Goal: Information Seeking & Learning: Learn about a topic

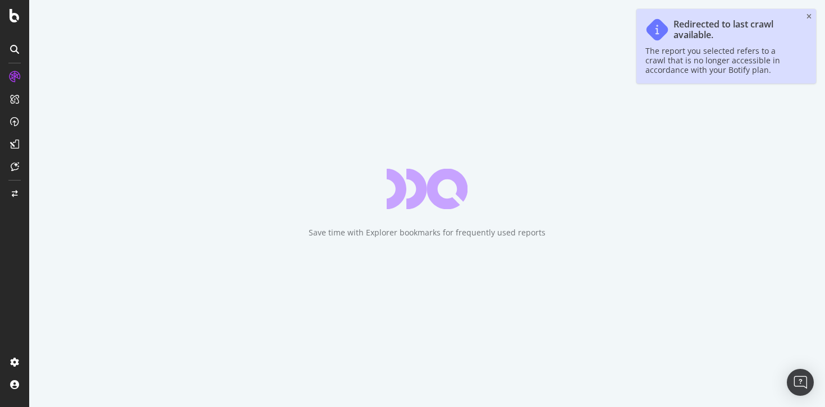
click at [808, 15] on icon "close toast" at bounding box center [808, 16] width 5 height 7
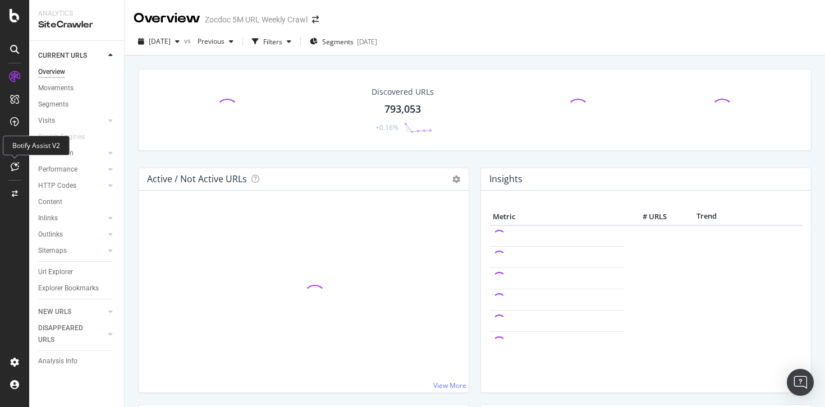
click at [17, 168] on icon at bounding box center [15, 166] width 8 height 9
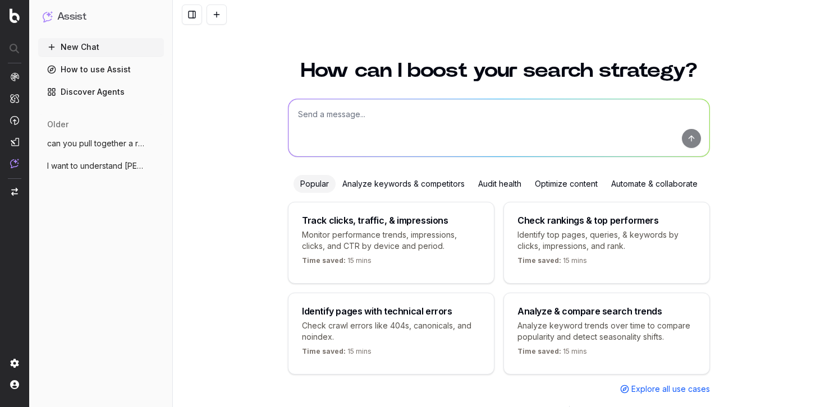
scroll to position [28, 0]
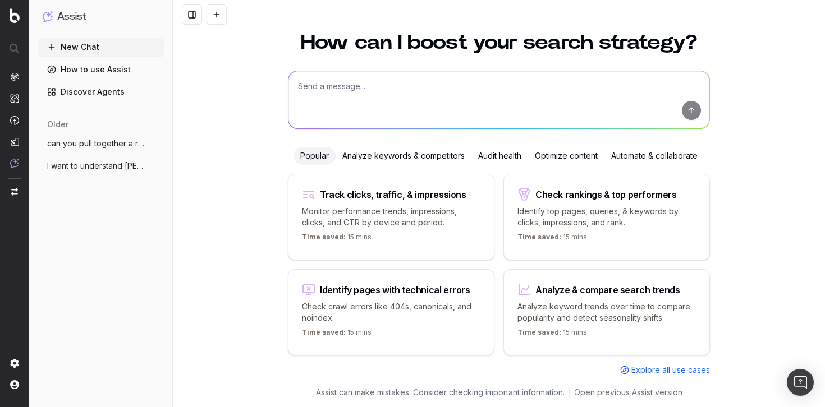
click at [432, 102] on textarea at bounding box center [498, 99] width 421 height 57
click at [567, 194] on div "Check rankings & top performers" at bounding box center [605, 194] width 141 height 9
type textarea "What are my top ranking pages?"
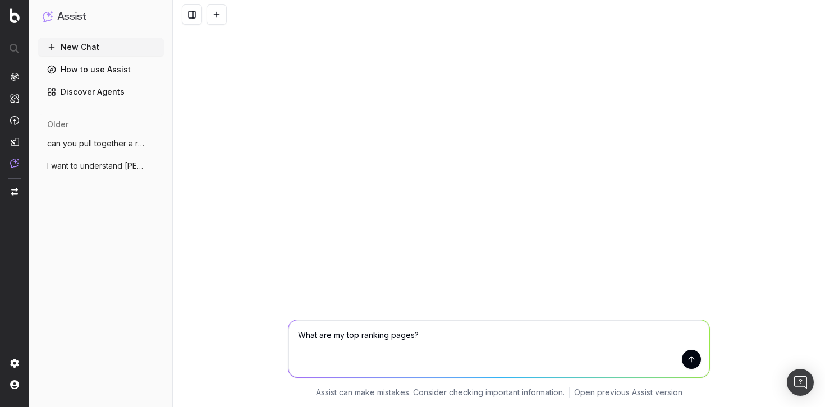
click at [696, 366] on button "submit" at bounding box center [691, 359] width 19 height 19
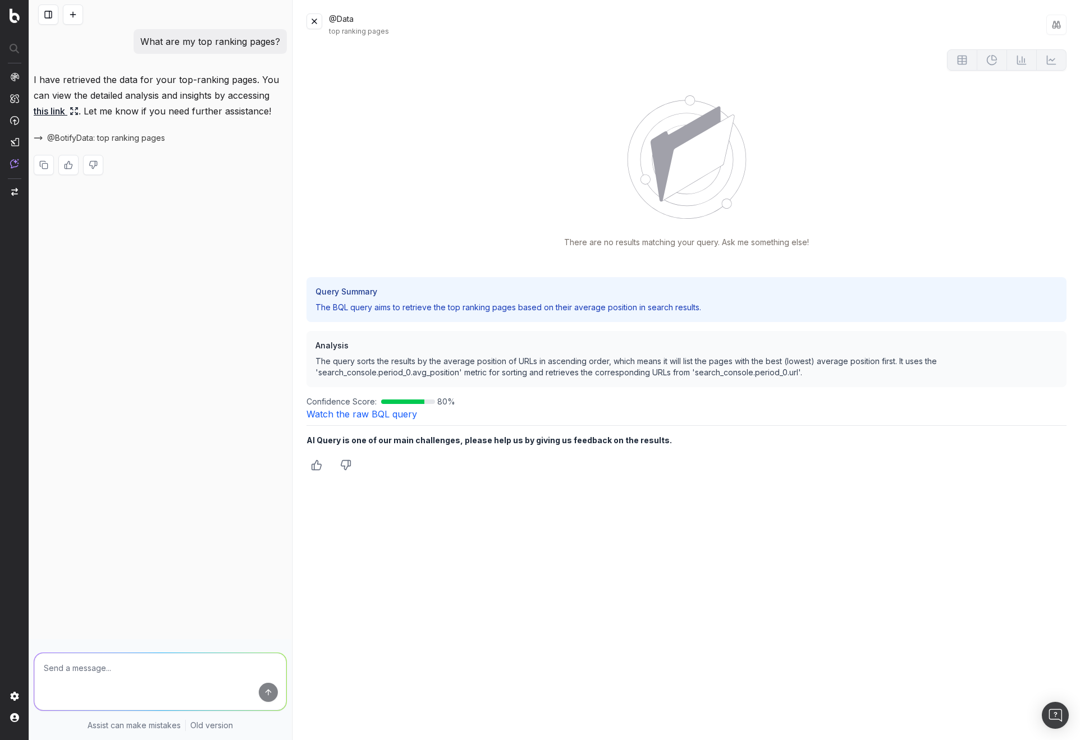
click at [315, 25] on button at bounding box center [314, 21] width 16 height 16
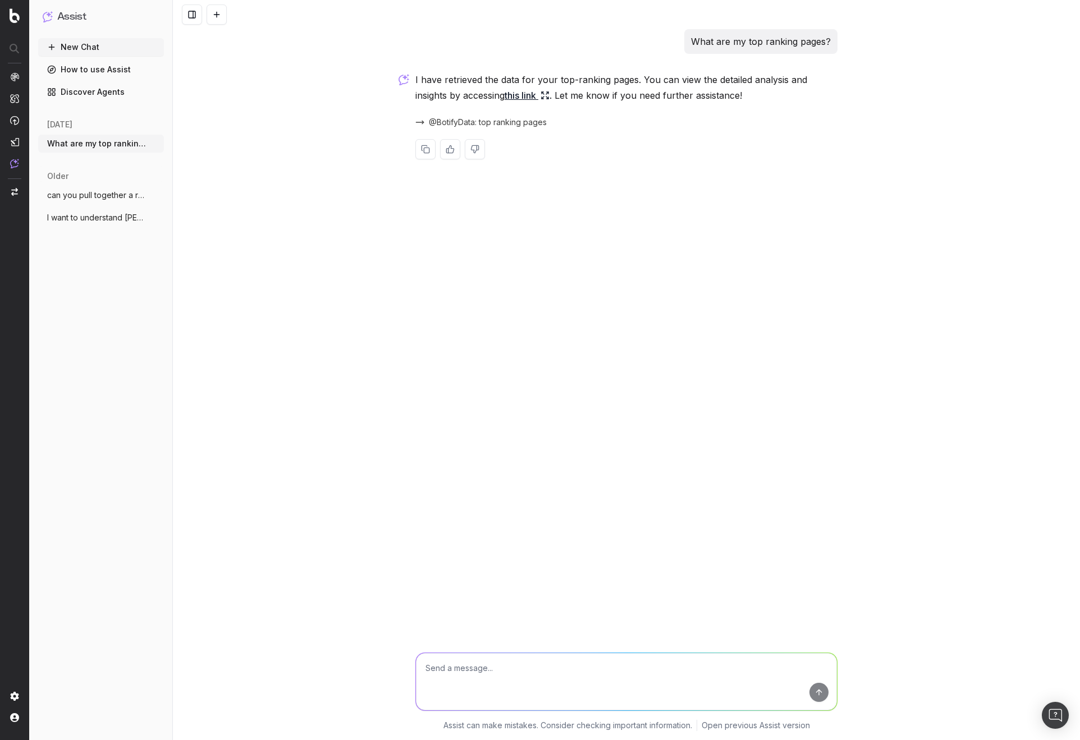
click at [8, 22] on nav at bounding box center [14, 370] width 29 height 740
click at [11, 17] on img at bounding box center [15, 15] width 10 height 15
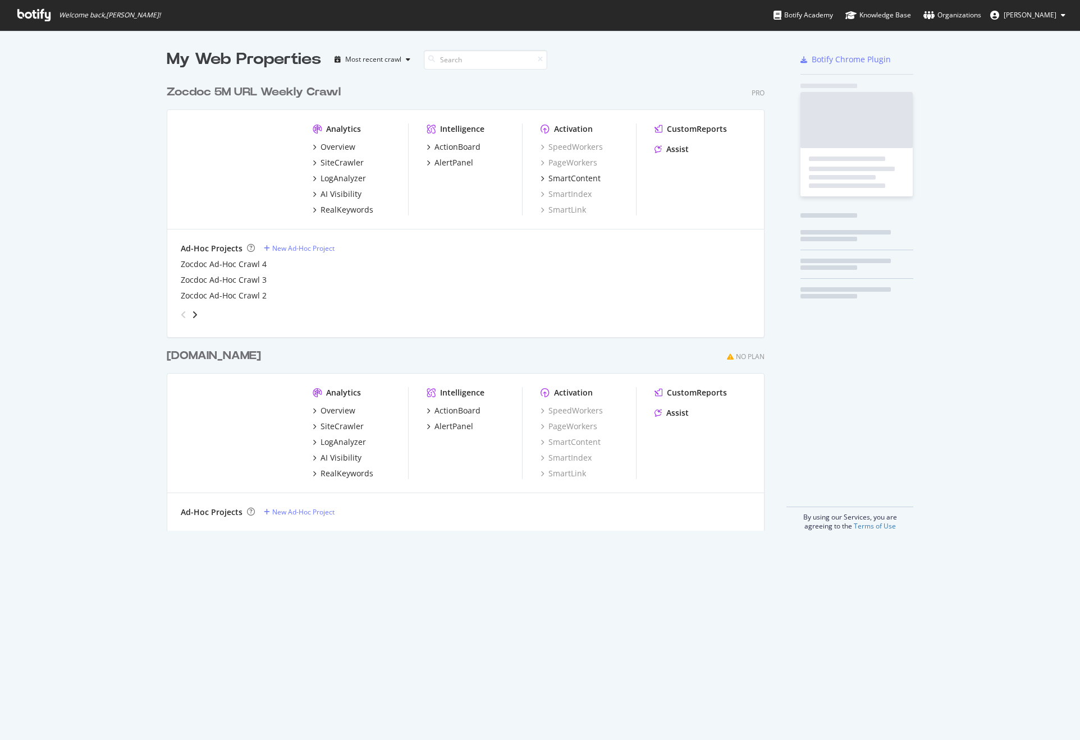
scroll to position [452, 598]
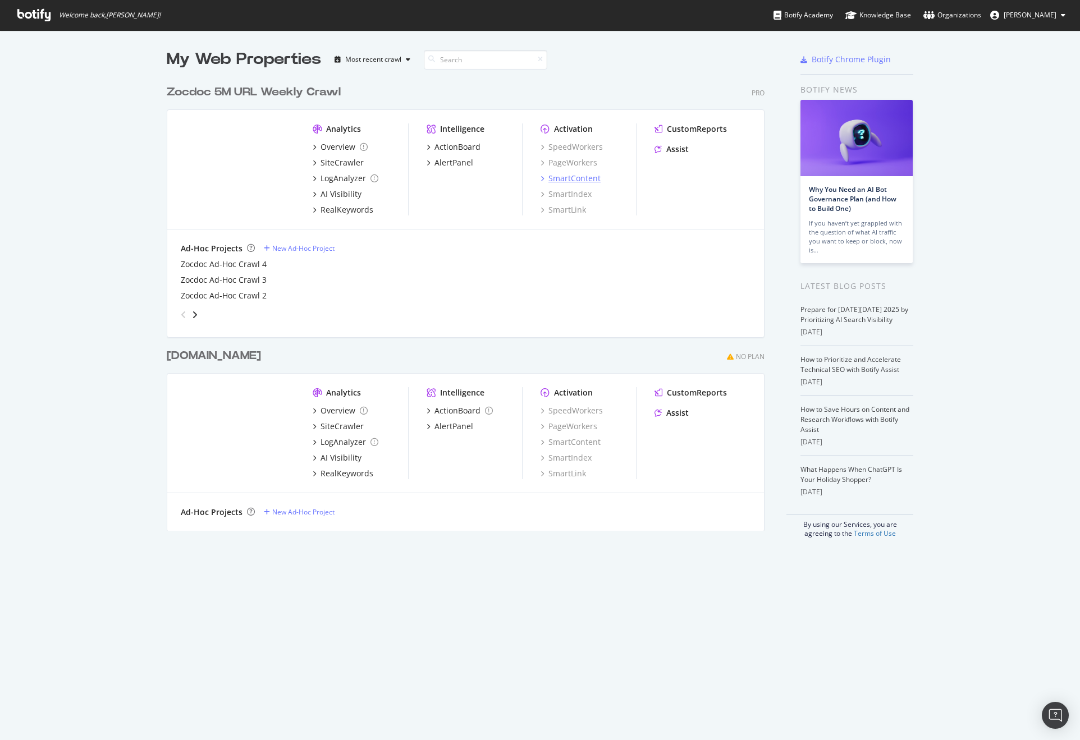
click at [584, 178] on div "SmartContent" at bounding box center [574, 178] width 52 height 11
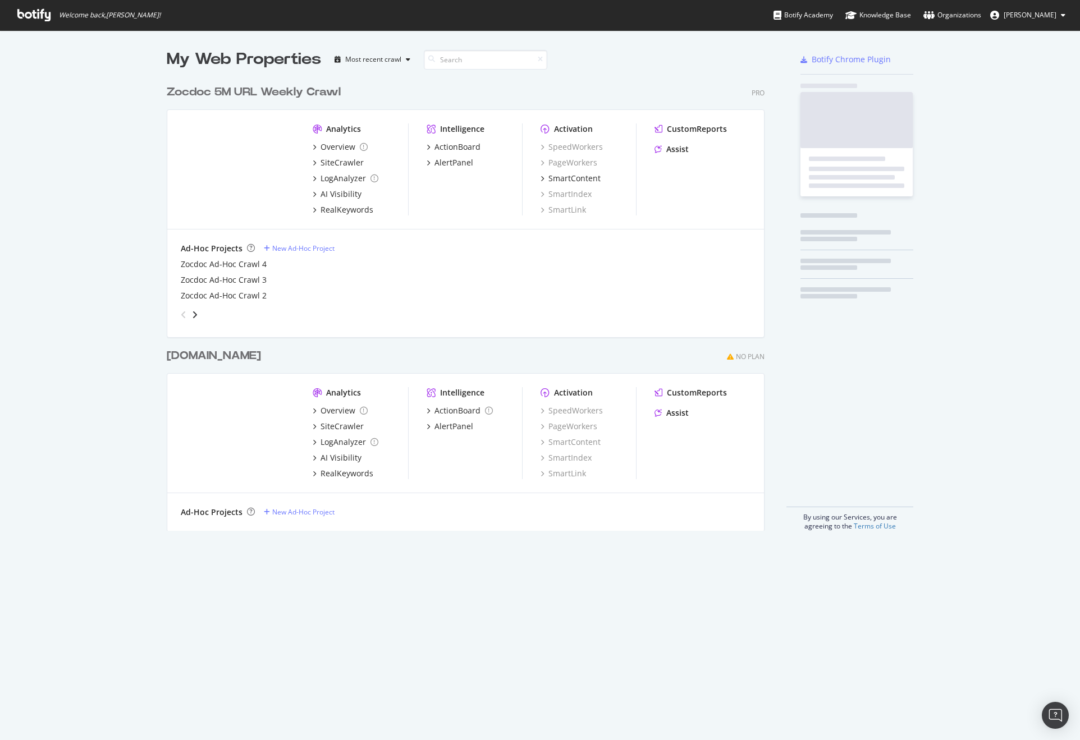
scroll to position [732, 1063]
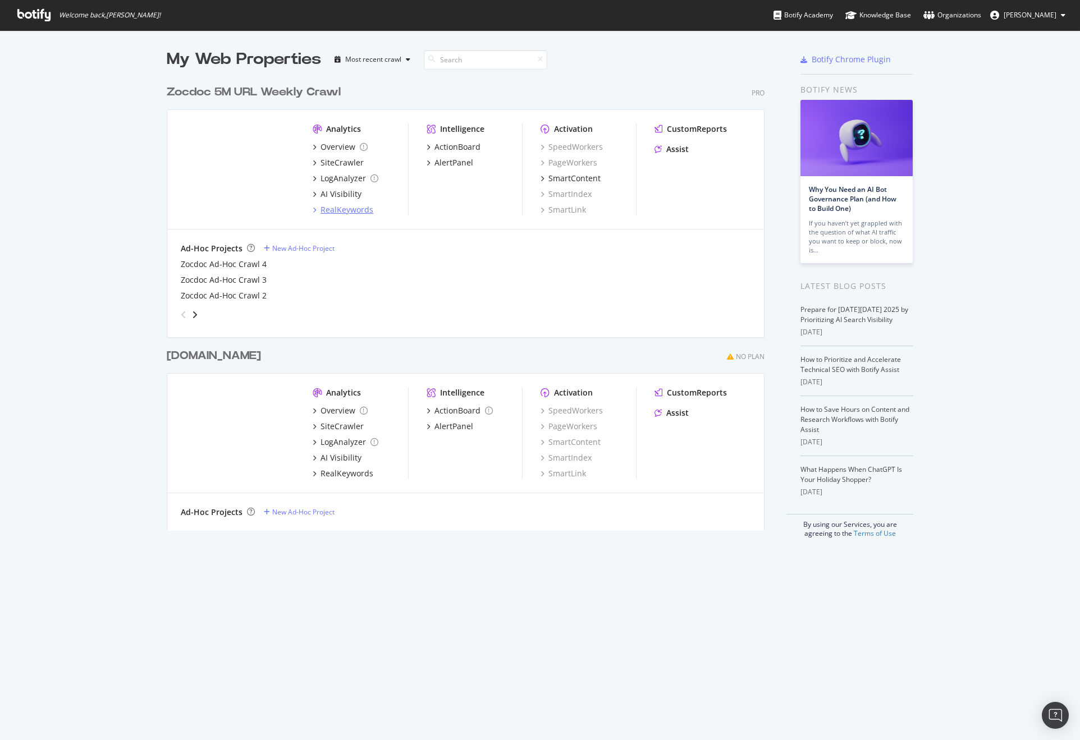
click at [351, 210] on div "RealKeywords" at bounding box center [346, 209] width 53 height 11
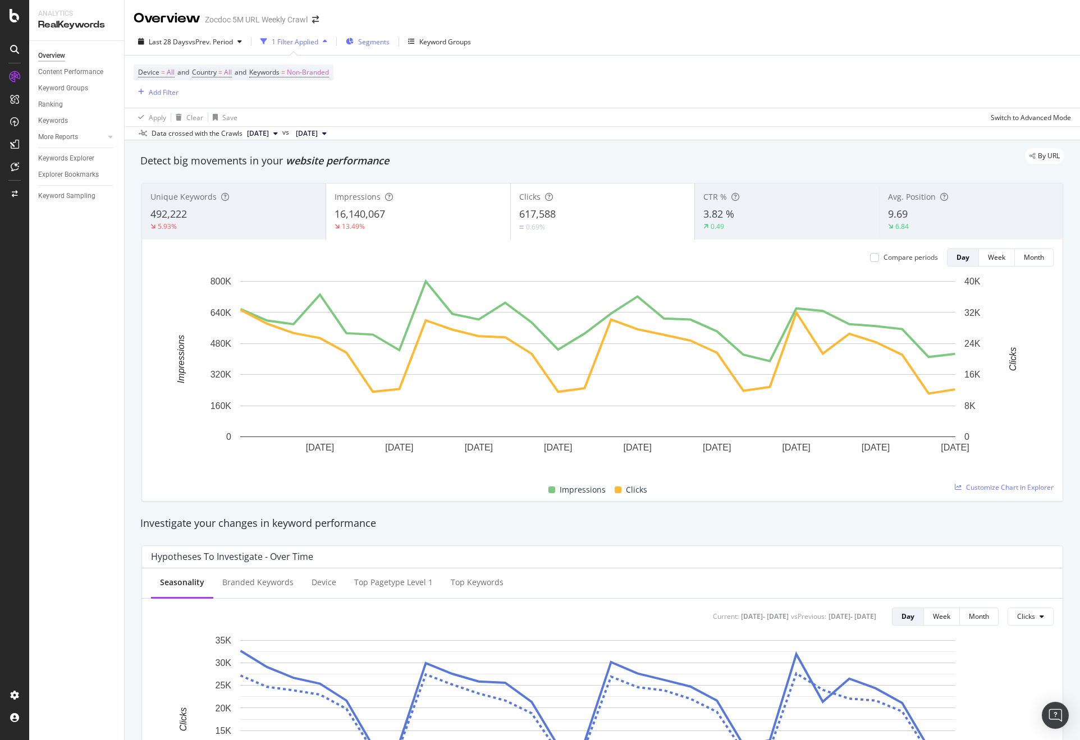
click at [361, 45] on span "Segments" at bounding box center [373, 42] width 31 height 10
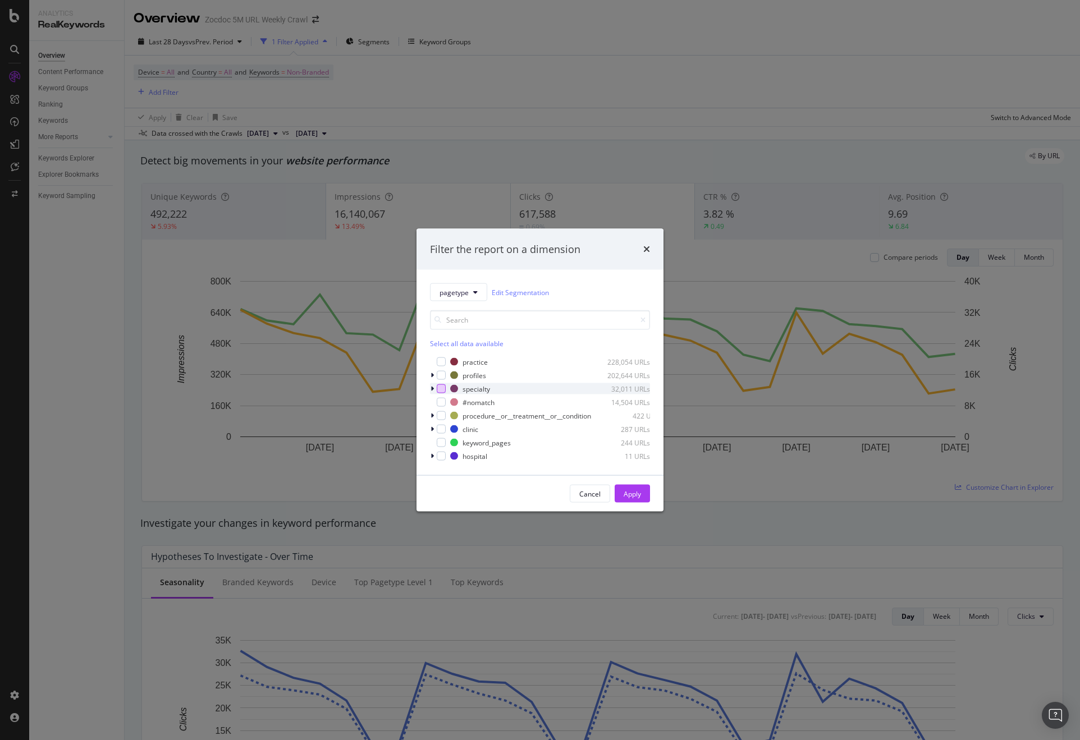
click at [443, 384] on div "modal" at bounding box center [441, 388] width 9 height 9
click at [435, 383] on div "modal" at bounding box center [433, 388] width 7 height 11
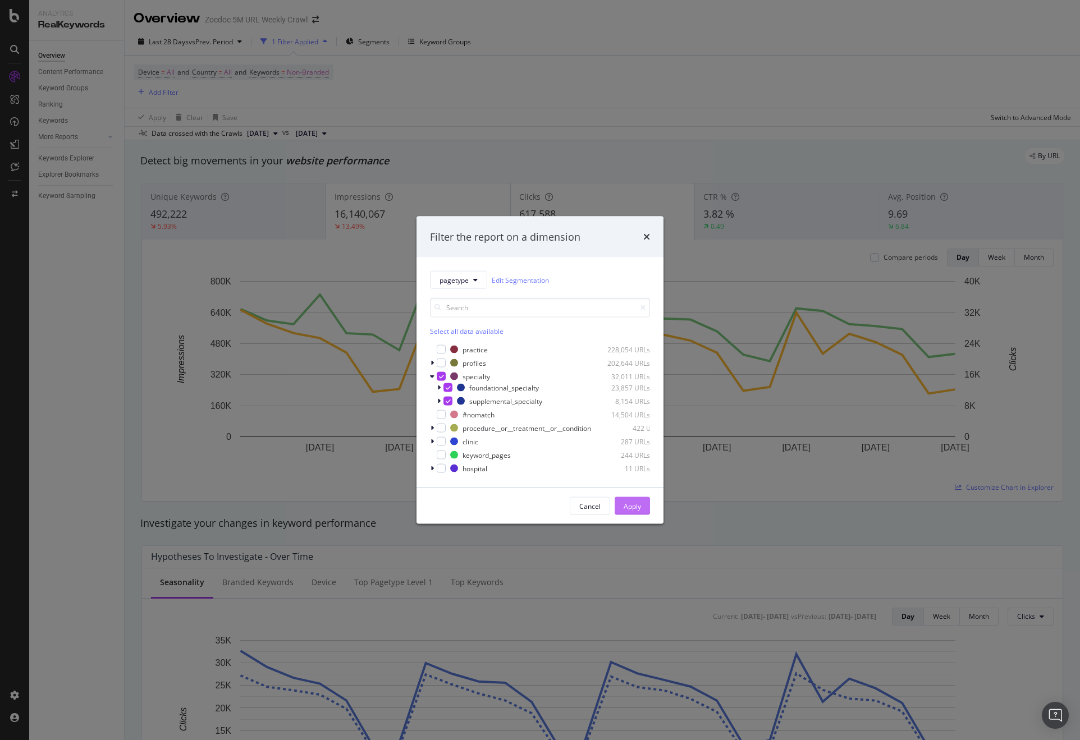
click at [627, 504] on div "Apply" at bounding box center [631, 506] width 17 height 17
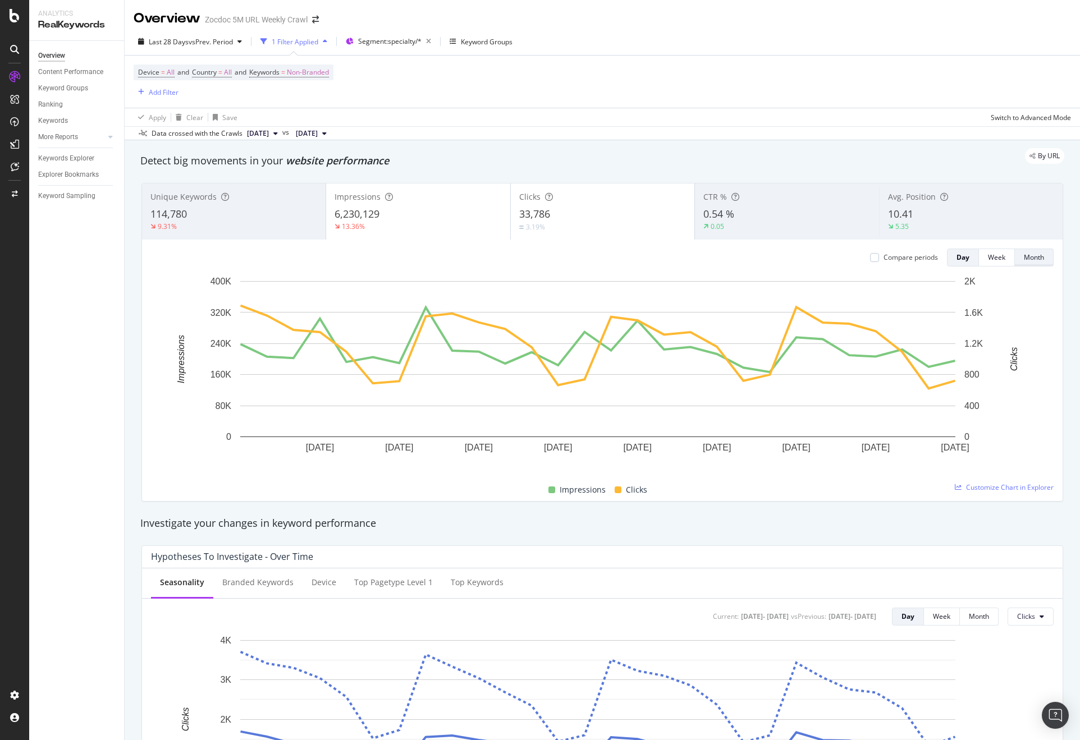
click at [1024, 255] on div "Month" at bounding box center [1034, 258] width 20 height 10
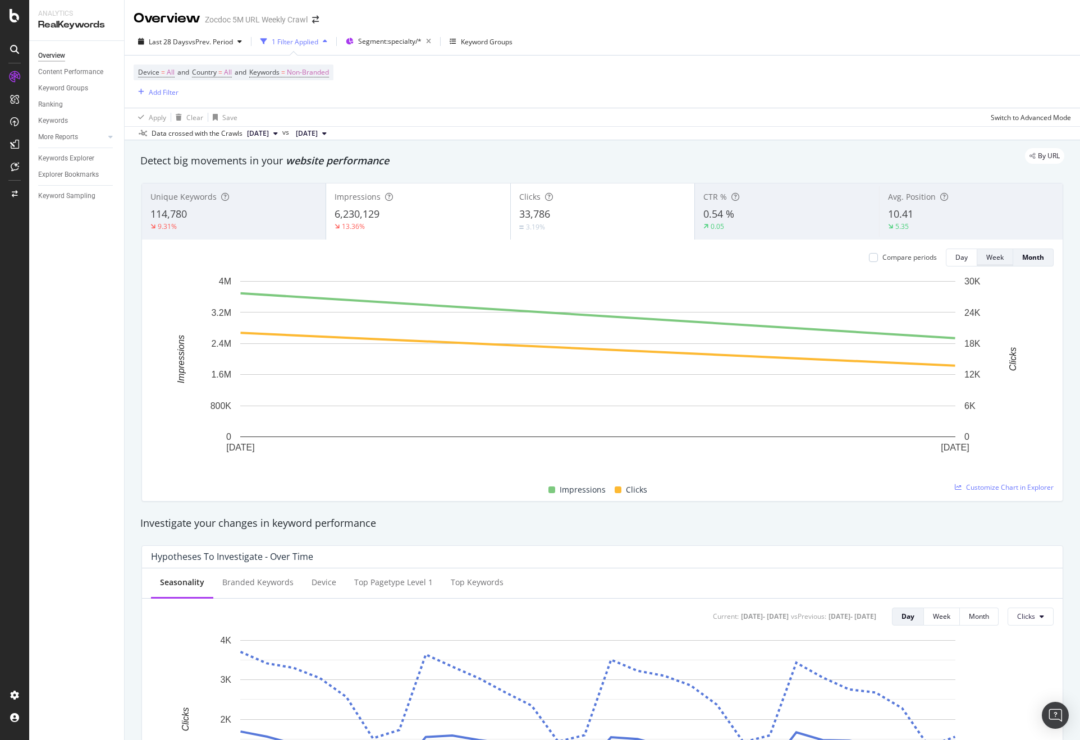
click at [989, 254] on div "Week" at bounding box center [994, 258] width 17 height 10
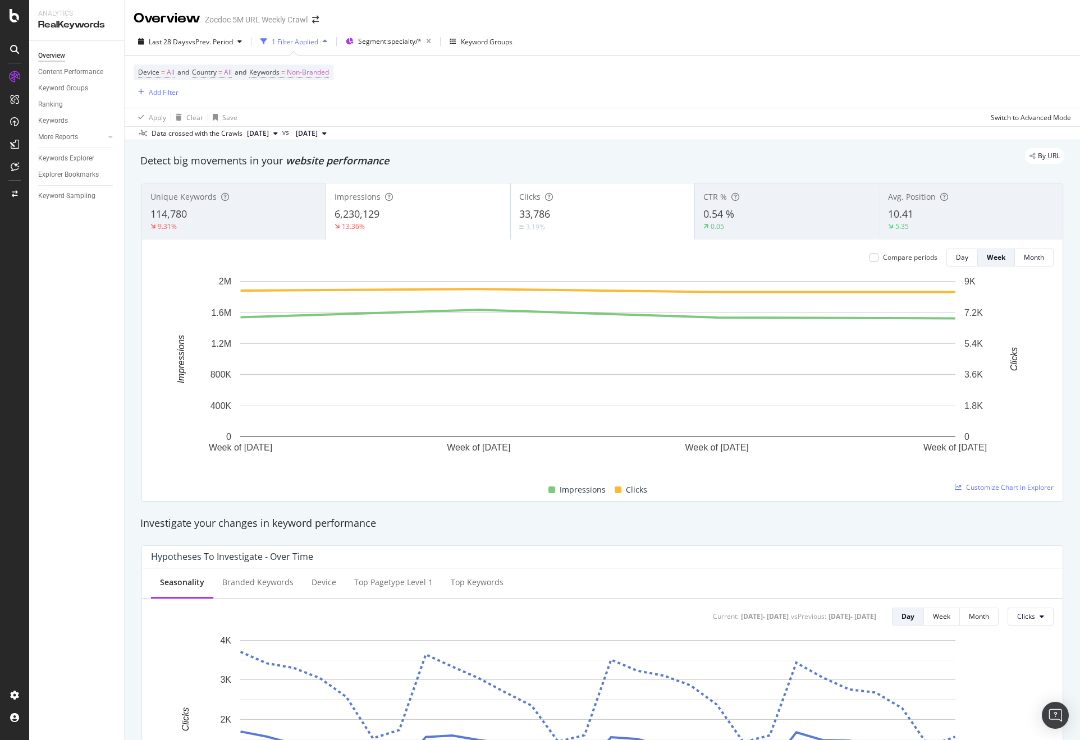
click at [269, 135] on span "2025 Oct. 9th" at bounding box center [258, 133] width 22 height 10
click at [318, 135] on span "2025 Sep. 11th" at bounding box center [307, 133] width 22 height 10
click at [502, 115] on div "Apply Clear Save Switch to Advanced Mode" at bounding box center [602, 117] width 955 height 19
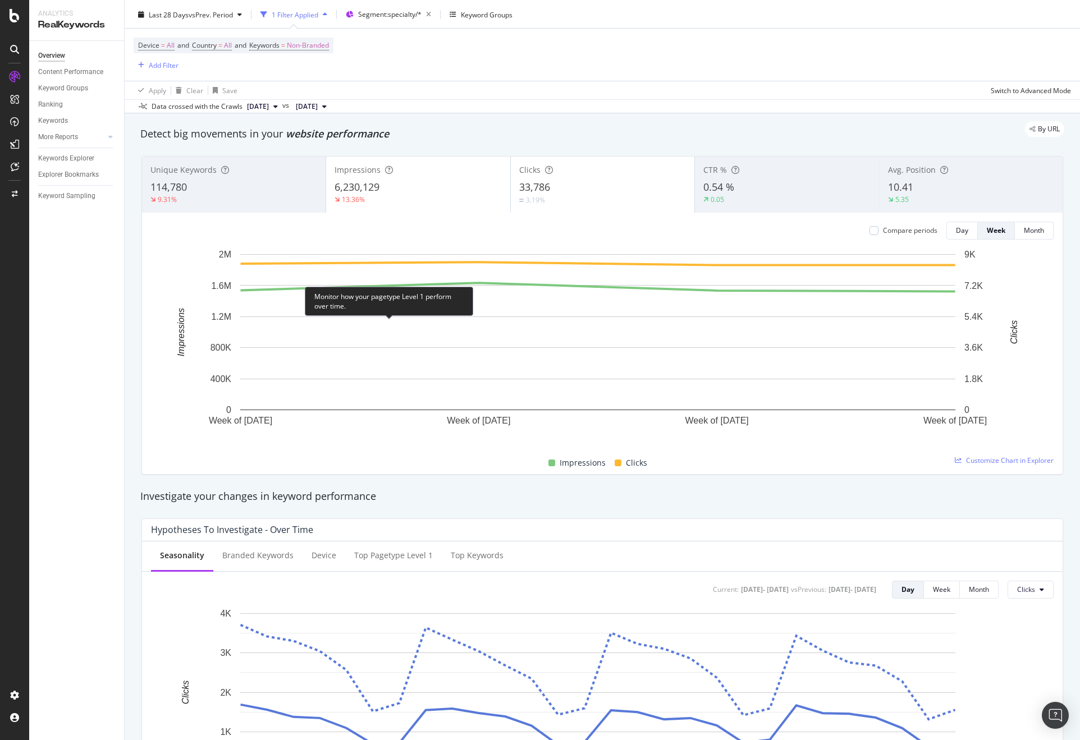
scroll to position [0, 0]
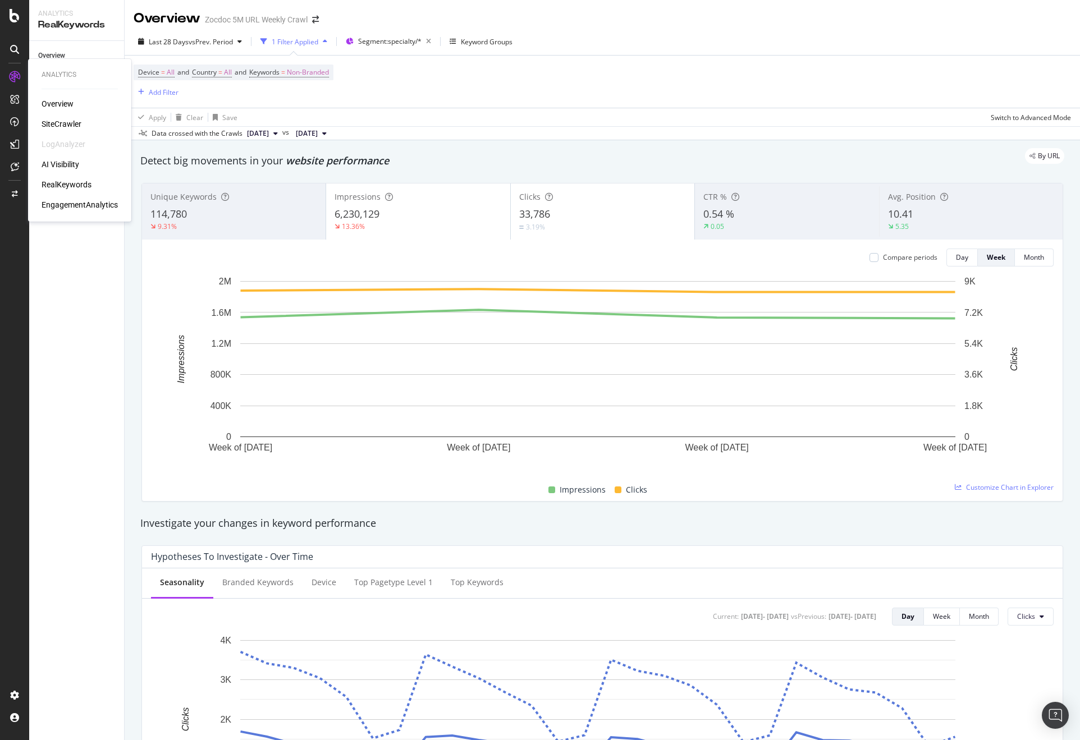
click at [68, 163] on div "AI Visibility" at bounding box center [61, 164] width 38 height 11
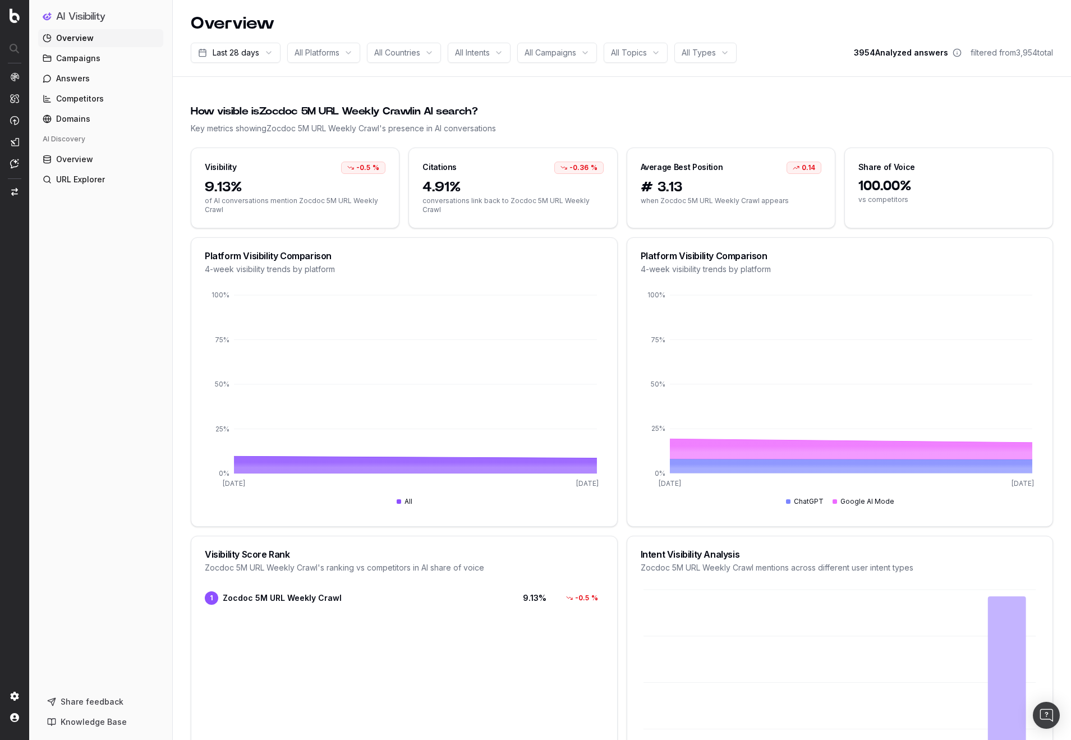
click at [74, 39] on span "Overview" at bounding box center [75, 38] width 38 height 11
click at [75, 55] on span "Campaigns" at bounding box center [78, 58] width 44 height 11
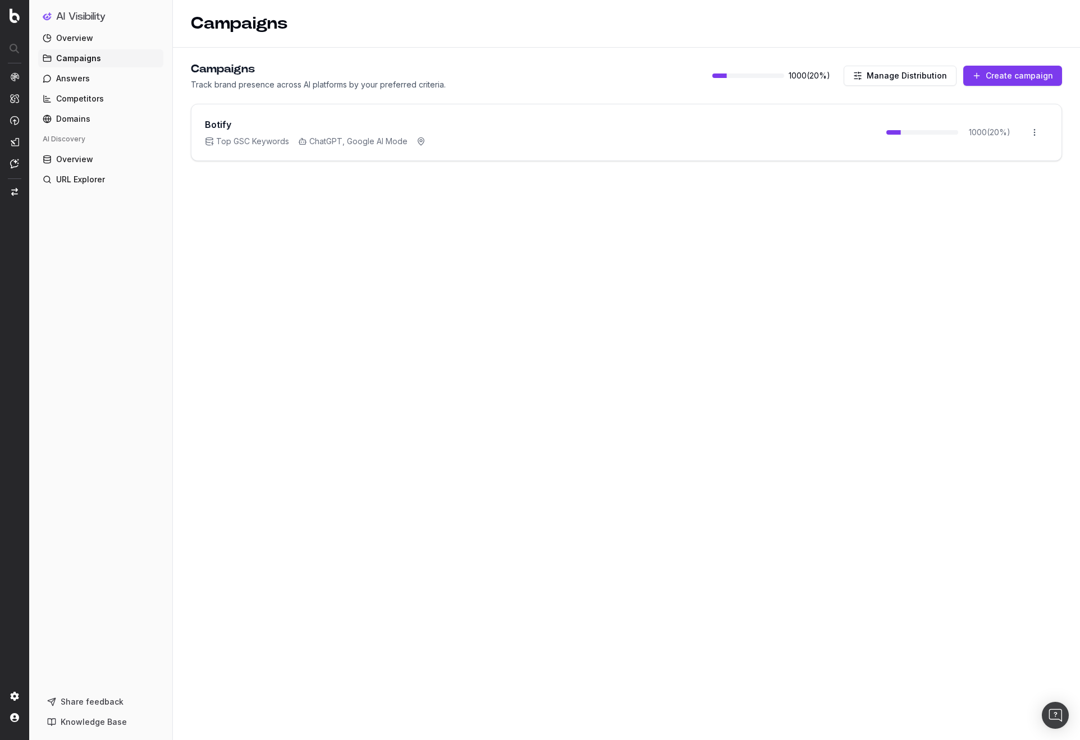
click at [637, 138] on div "Botify Top GSC Keywords ChatGPT, Google AI Mode 1000 ( 20 %) Open menu" at bounding box center [626, 132] width 870 height 56
click at [101, 84] on link "Answers" at bounding box center [100, 79] width 125 height 18
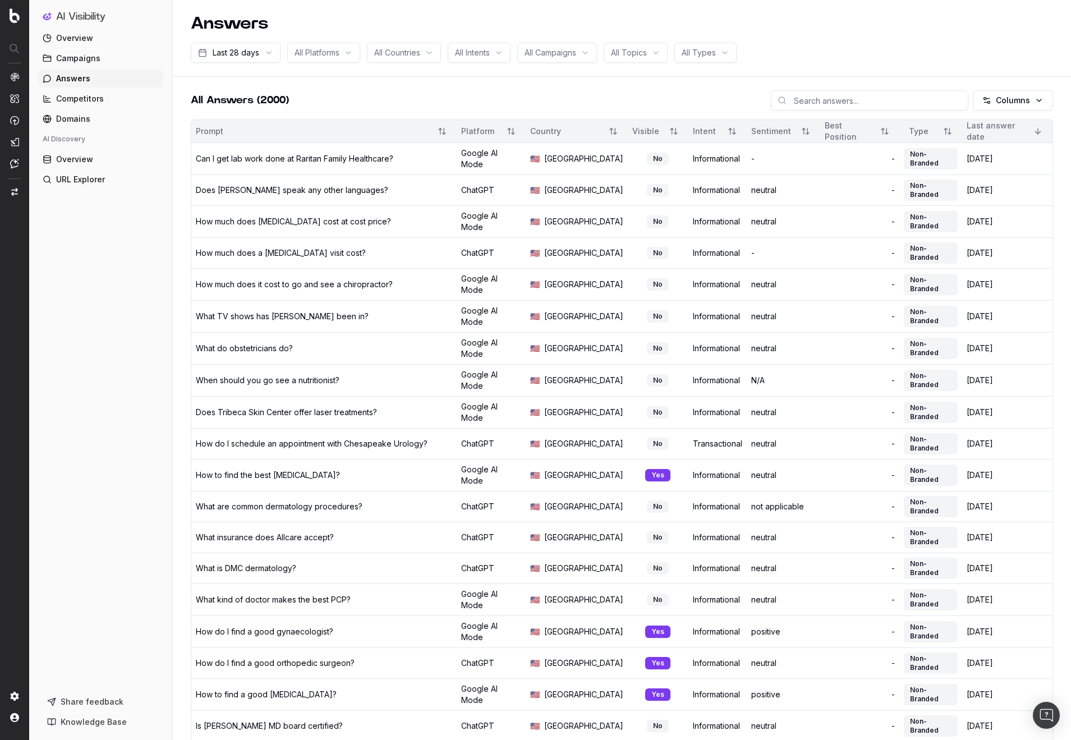
click at [365, 153] on div "Can I get lab work done at Raritan Family Healthcare?" at bounding box center [295, 158] width 198 height 11
click at [388, 470] on div "How to find the best dermatologist?" at bounding box center [324, 475] width 256 height 11
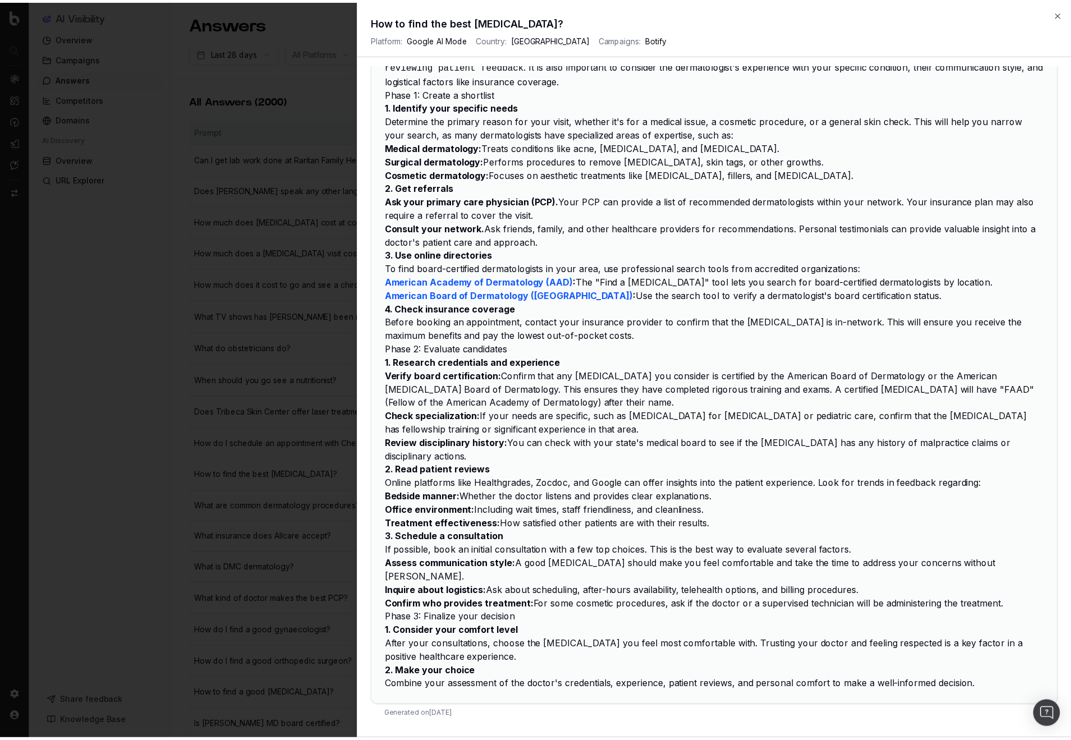
scroll to position [369, 0]
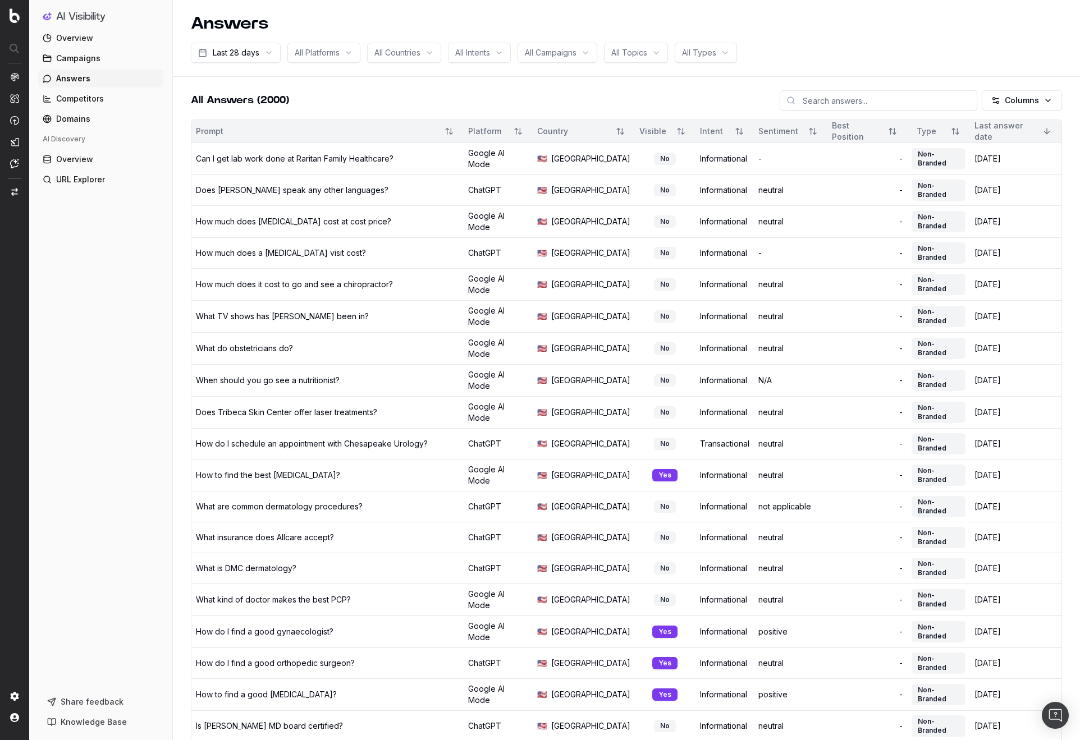
click at [1008, 95] on html "AI Visibility Overview Campaigns Answers Competitors Domains AI Discovery Overv…" at bounding box center [540, 370] width 1080 height 740
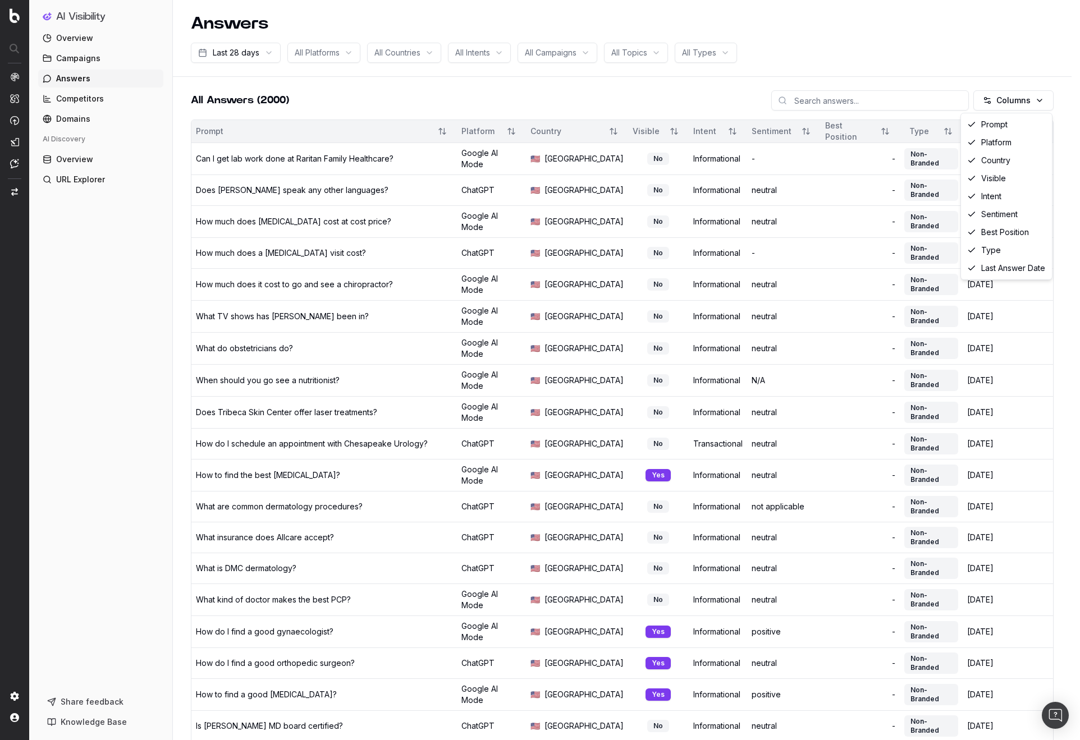
click at [105, 416] on html "AI Visibility Overview Campaigns Answers Competitors Domains AI Discovery Overv…" at bounding box center [540, 370] width 1080 height 740
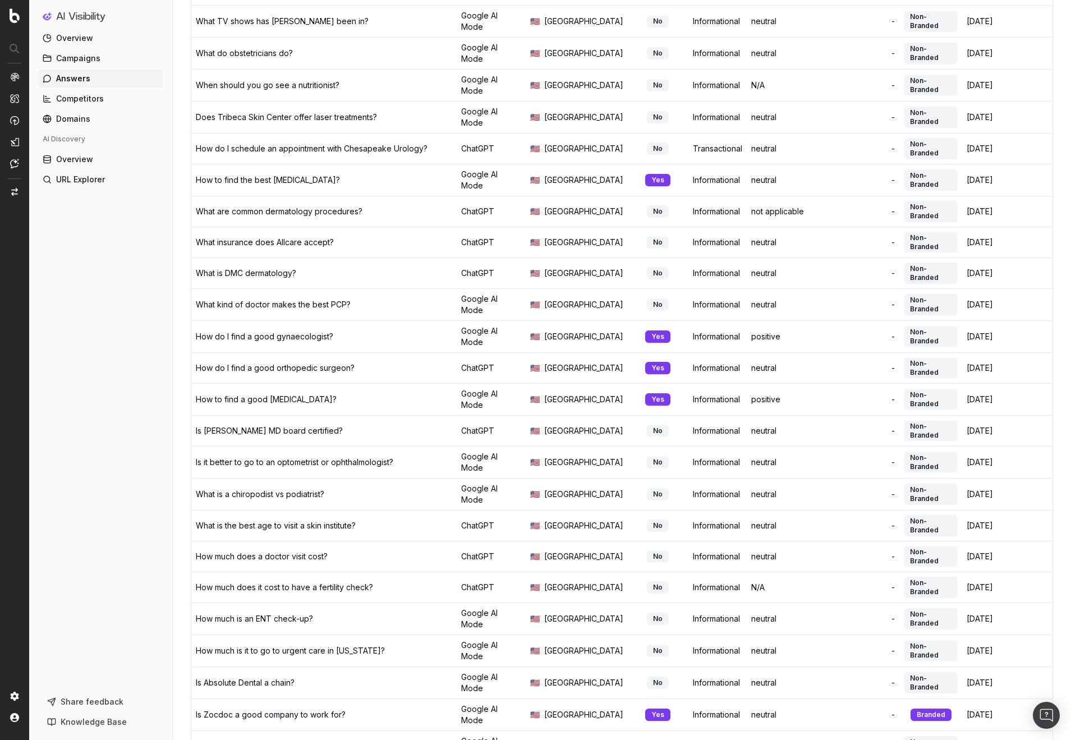
scroll to position [285, 0]
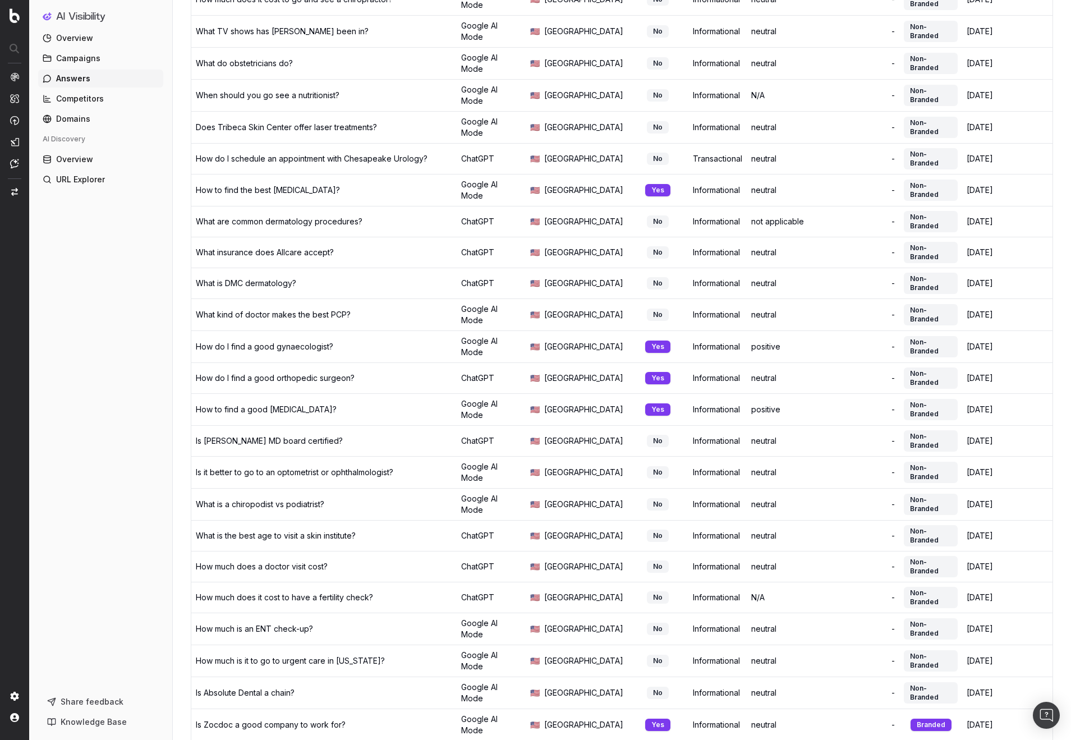
click at [81, 95] on span "Competitors" at bounding box center [80, 98] width 48 height 11
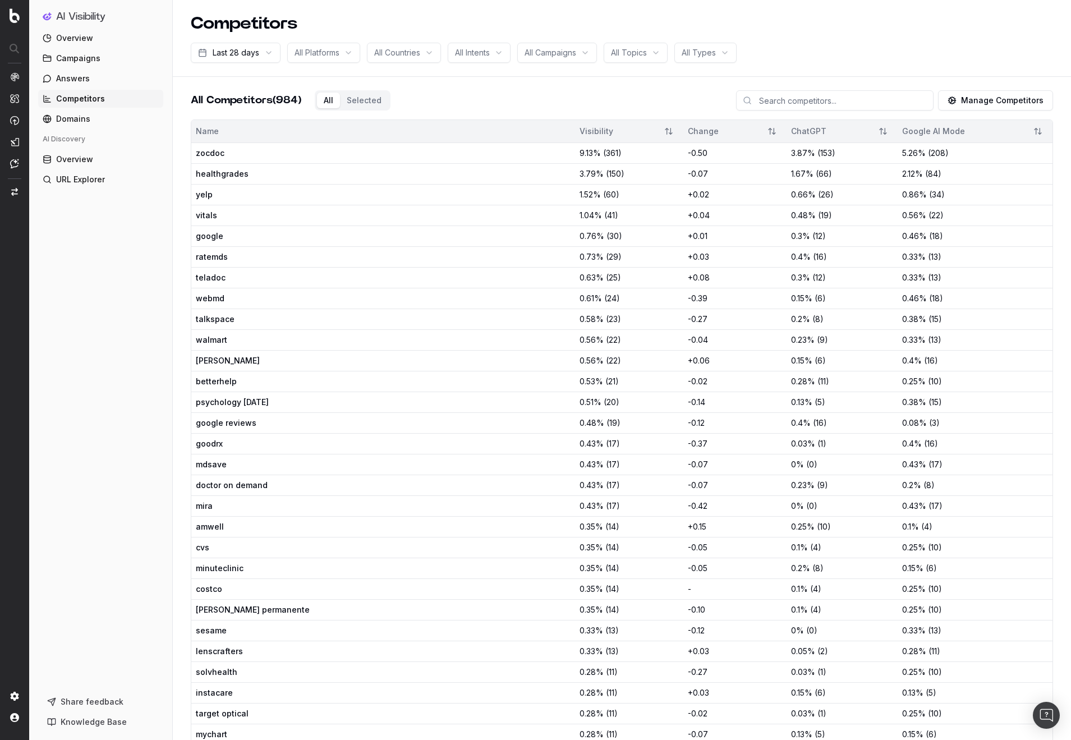
click at [76, 155] on span "Overview" at bounding box center [74, 159] width 37 height 11
